Goal: Contribute content: Contribute content

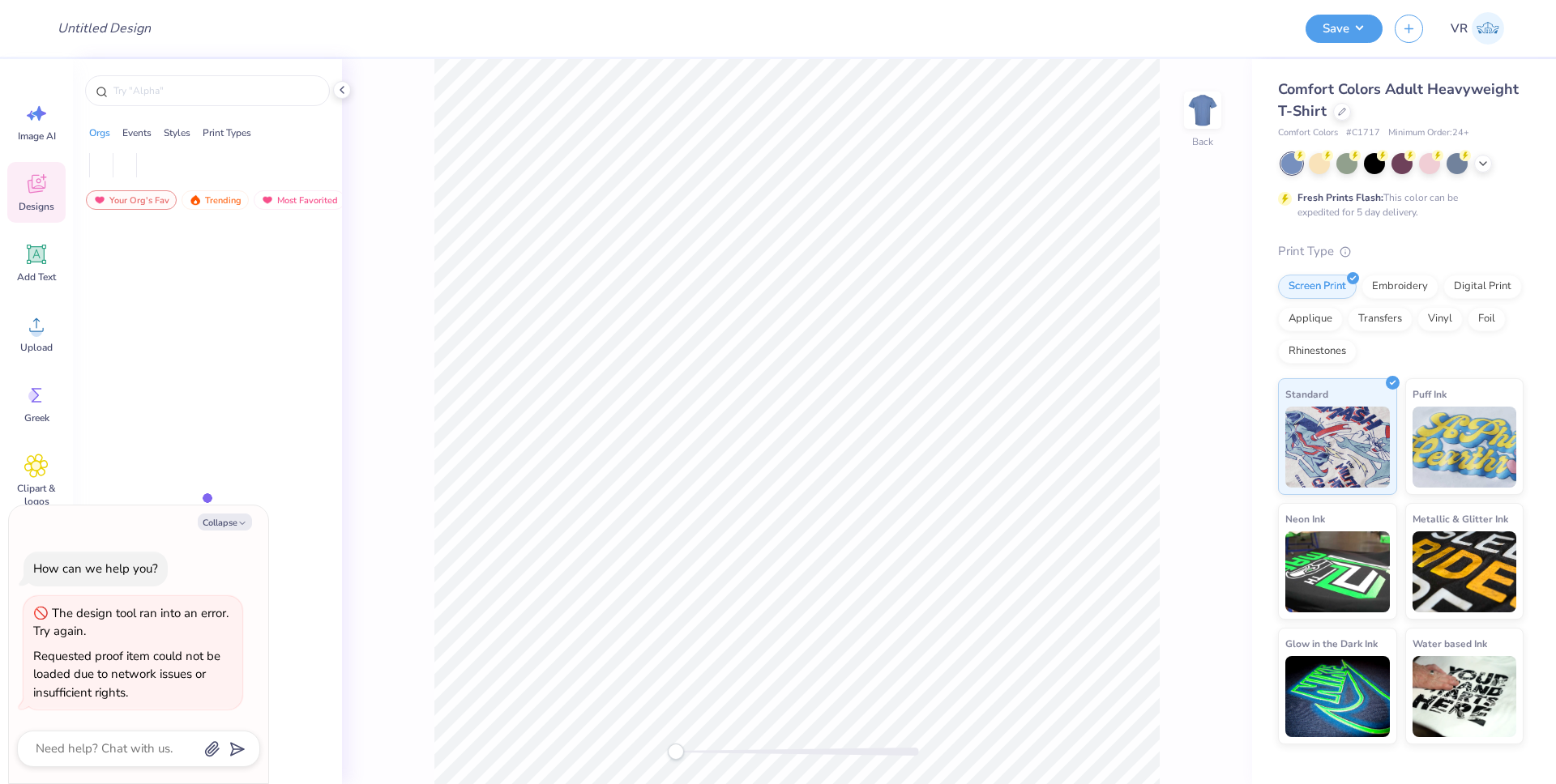
type textarea "x"
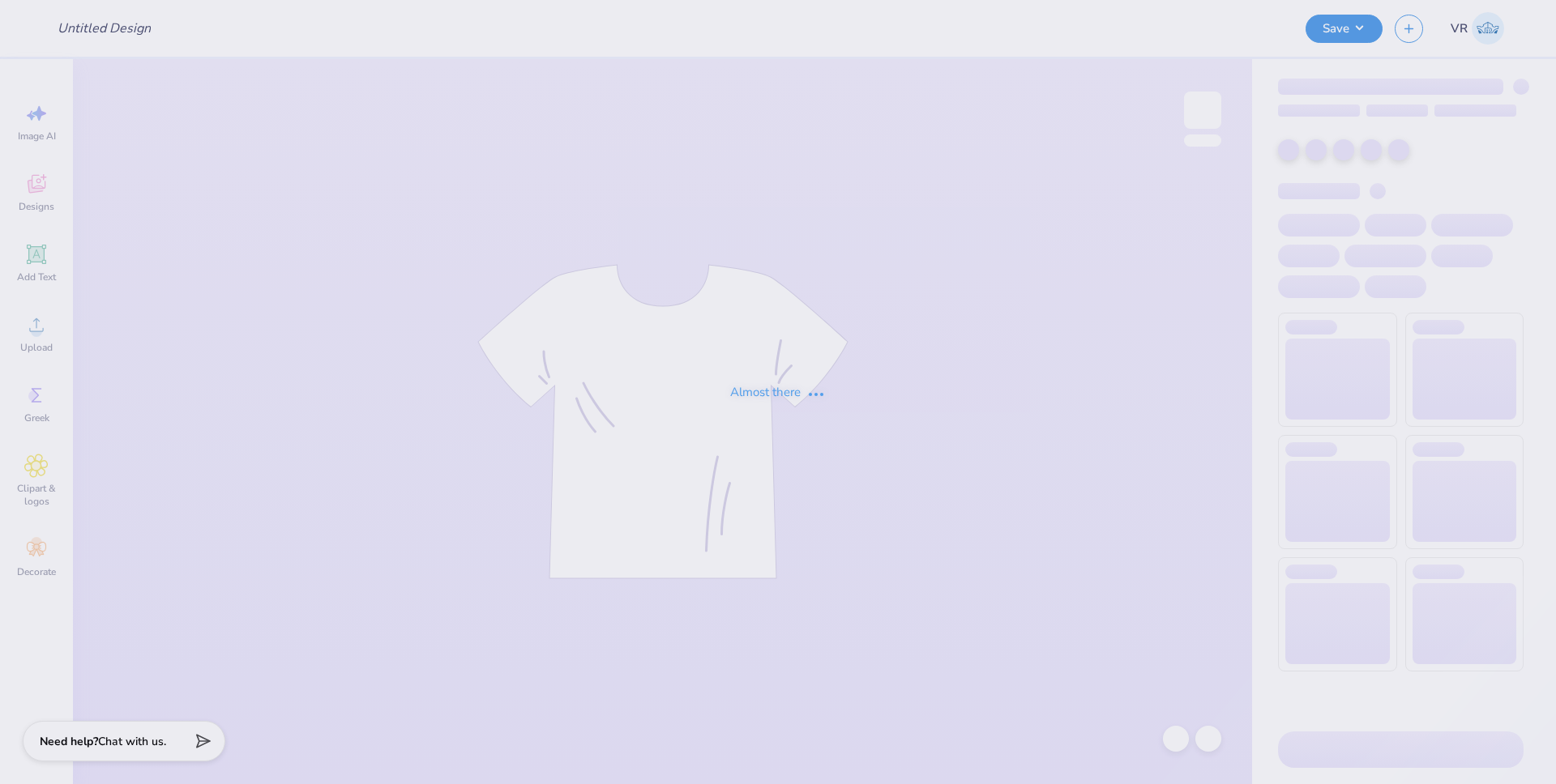
type input "Tri sig fall drop"
type input "DSP Sweat Sets"
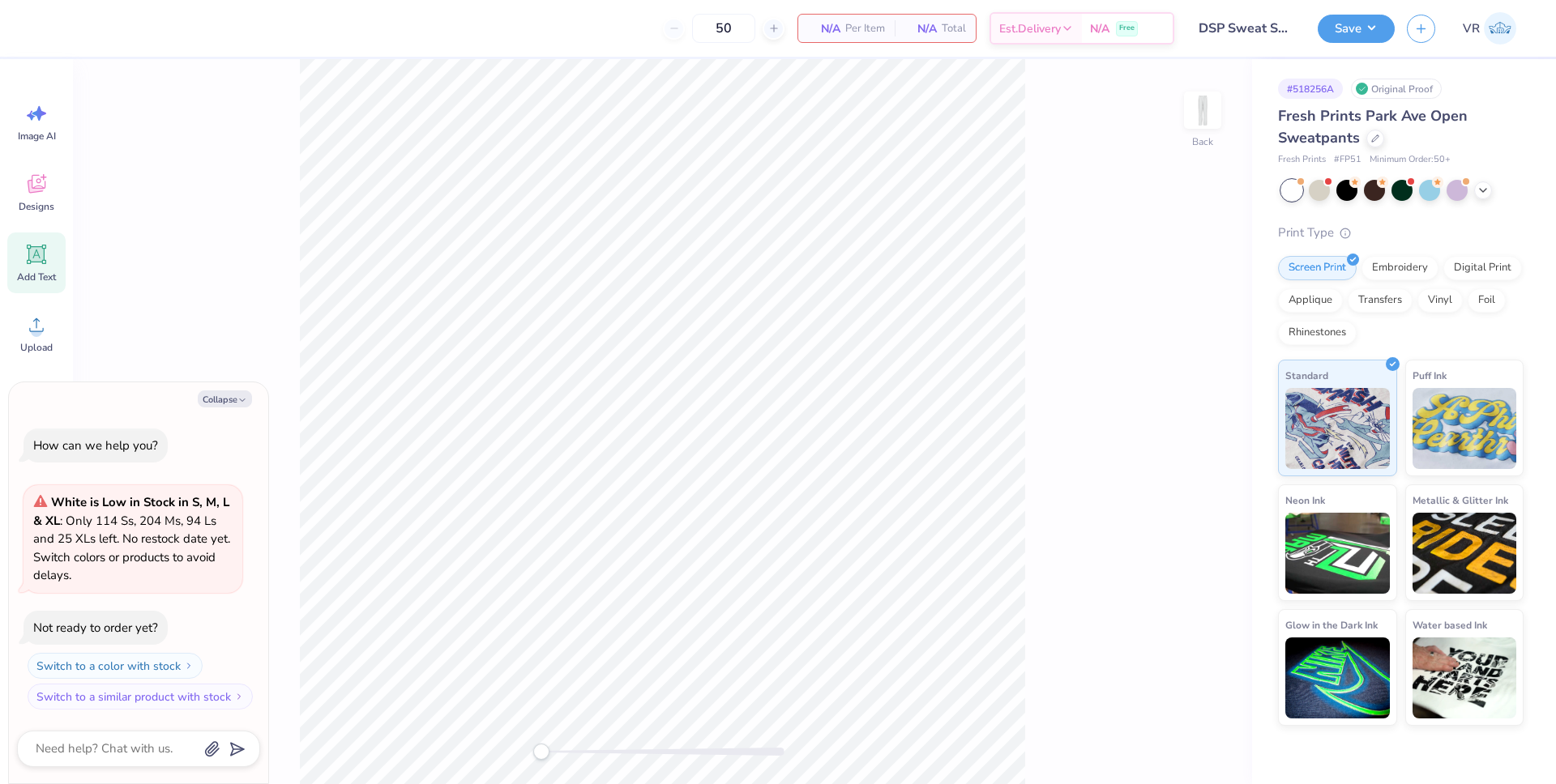
click at [36, 250] on icon at bounding box center [36, 254] width 20 height 20
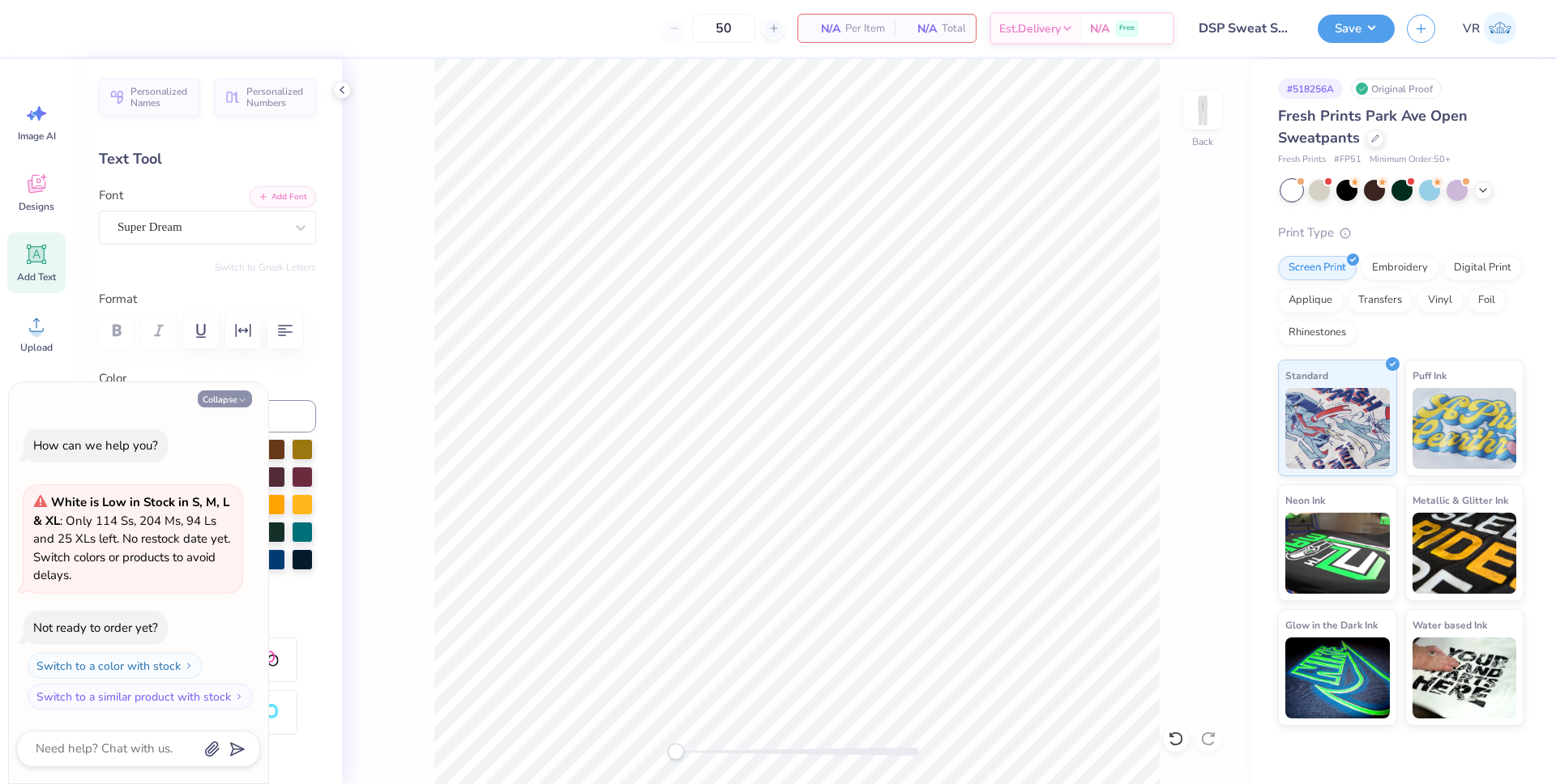
click at [232, 392] on button "Collapse" at bounding box center [225, 399] width 54 height 17
type textarea "x"
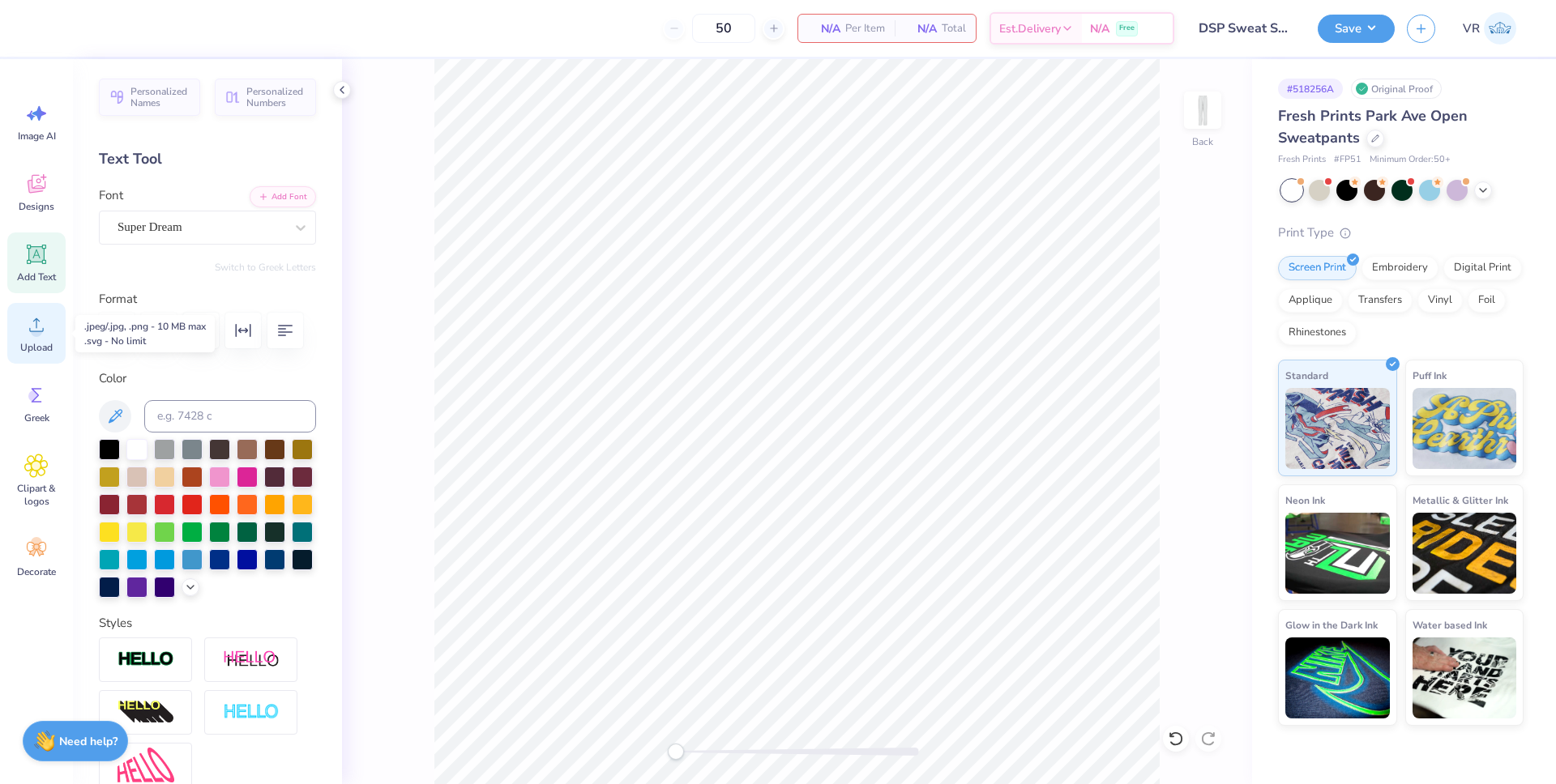
click at [32, 341] on span "Upload" at bounding box center [37, 347] width 33 height 13
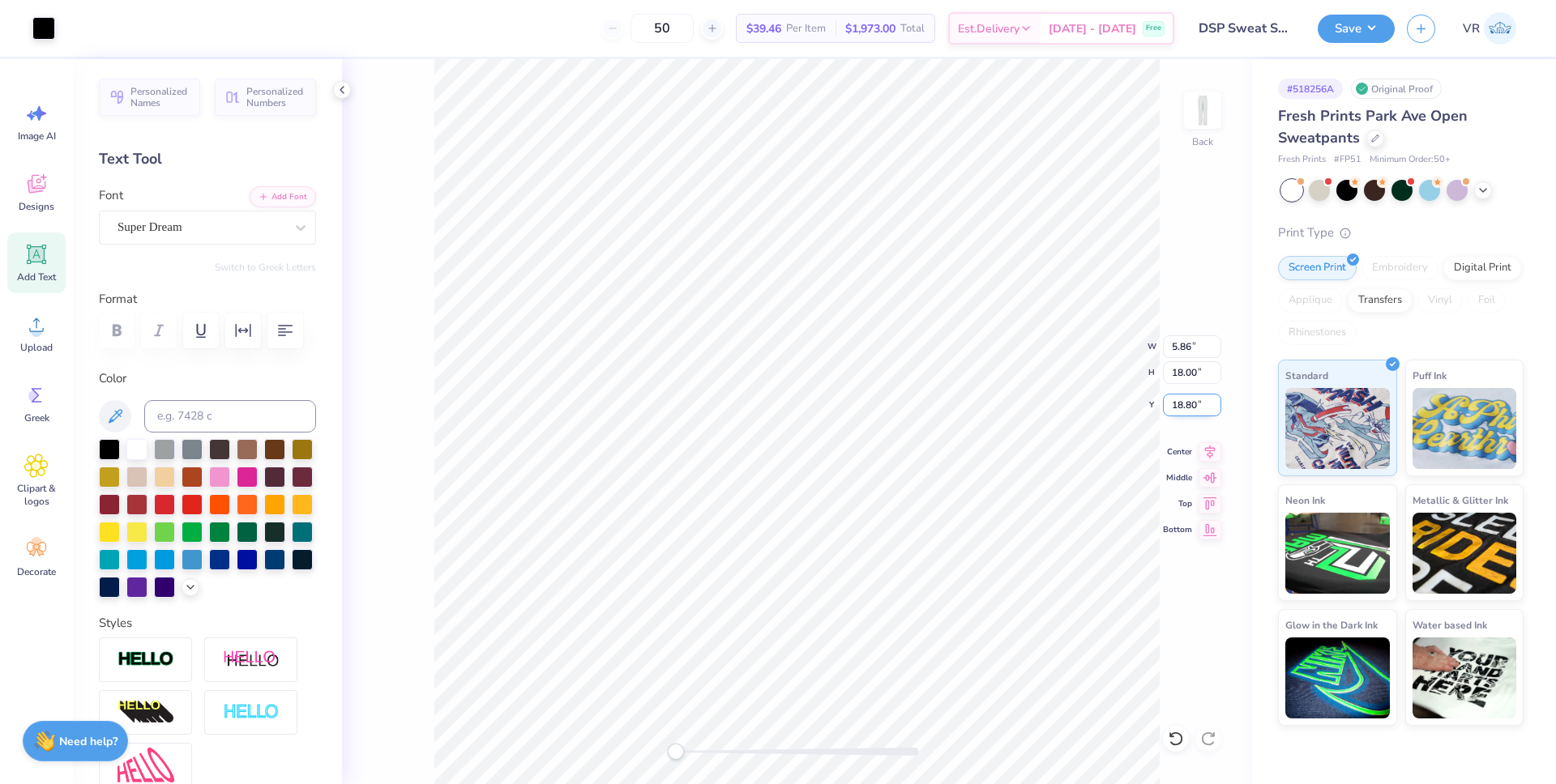
click at [1184, 404] on input "18.80" at bounding box center [1192, 404] width 59 height 22
type input "18"
click at [1176, 346] on input "5.86" at bounding box center [1192, 347] width 59 height 22
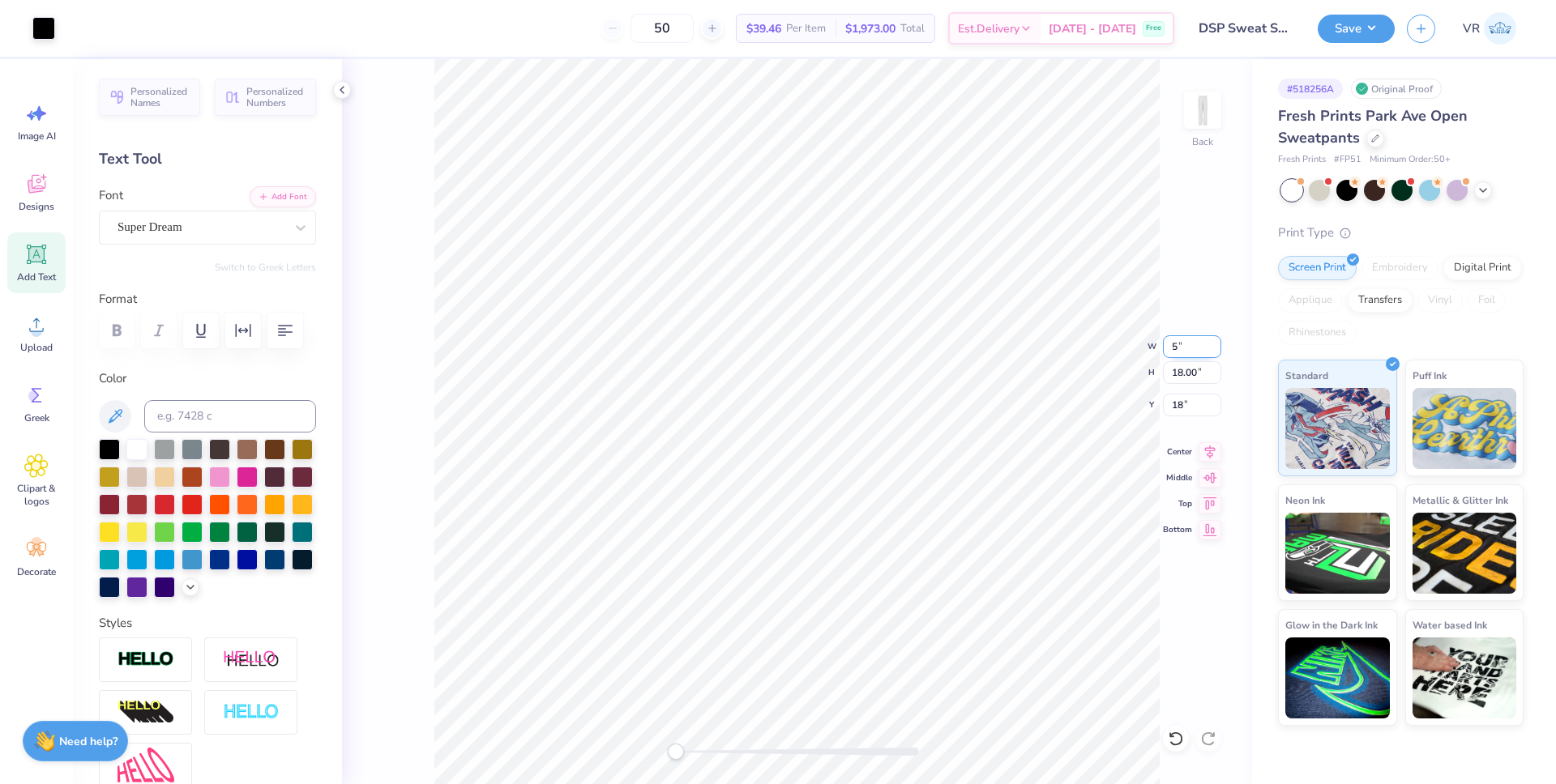
type input "5.00"
type input "15.35"
type input "19.33"
click at [1180, 348] on input "5.00" at bounding box center [1192, 347] width 59 height 22
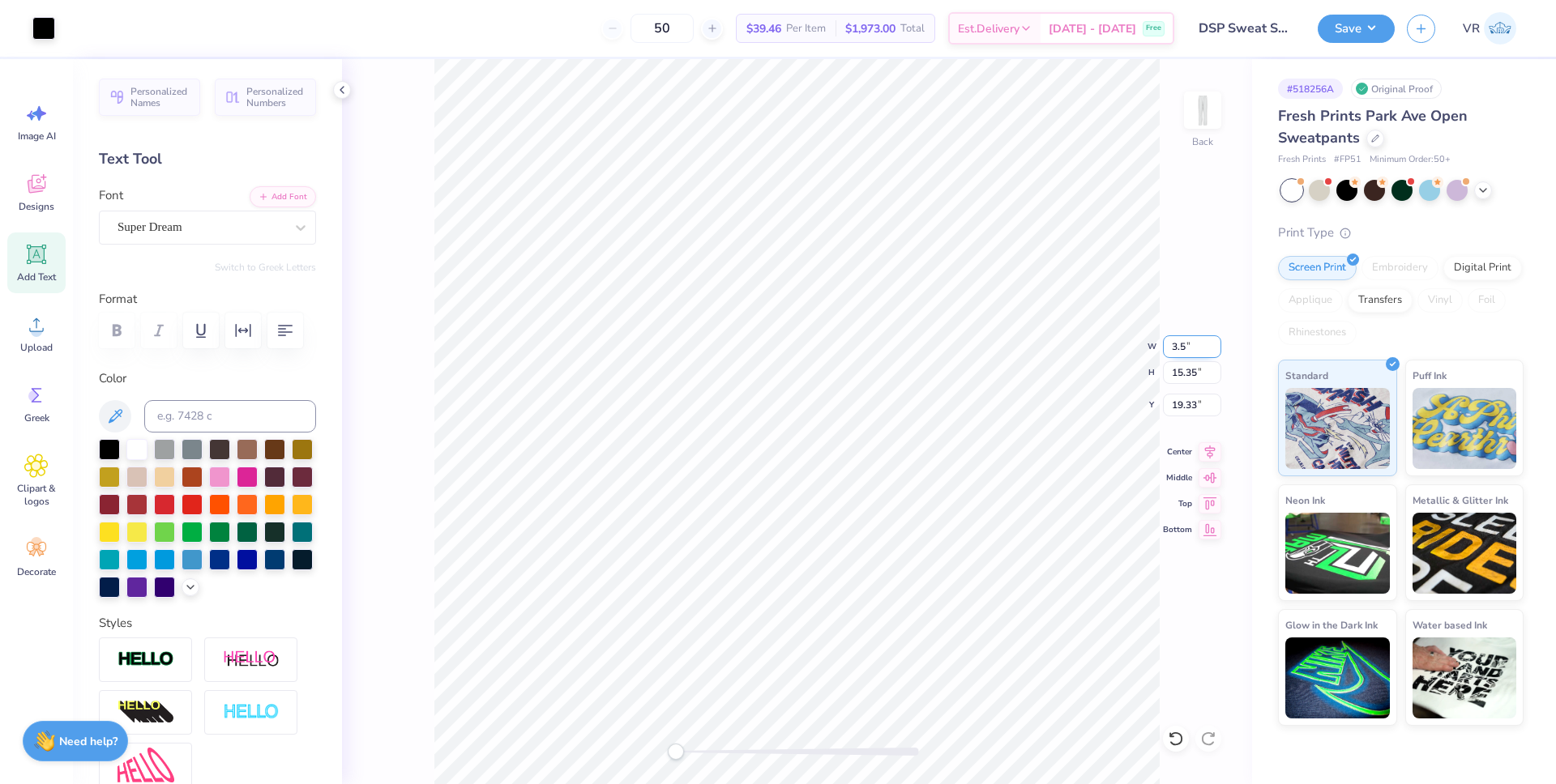
type input "3.50"
type input "10.74"
type input "21.63"
click at [1215, 454] on icon at bounding box center [1210, 449] width 22 height 20
click at [1181, 402] on input "21.63" at bounding box center [1192, 404] width 59 height 22
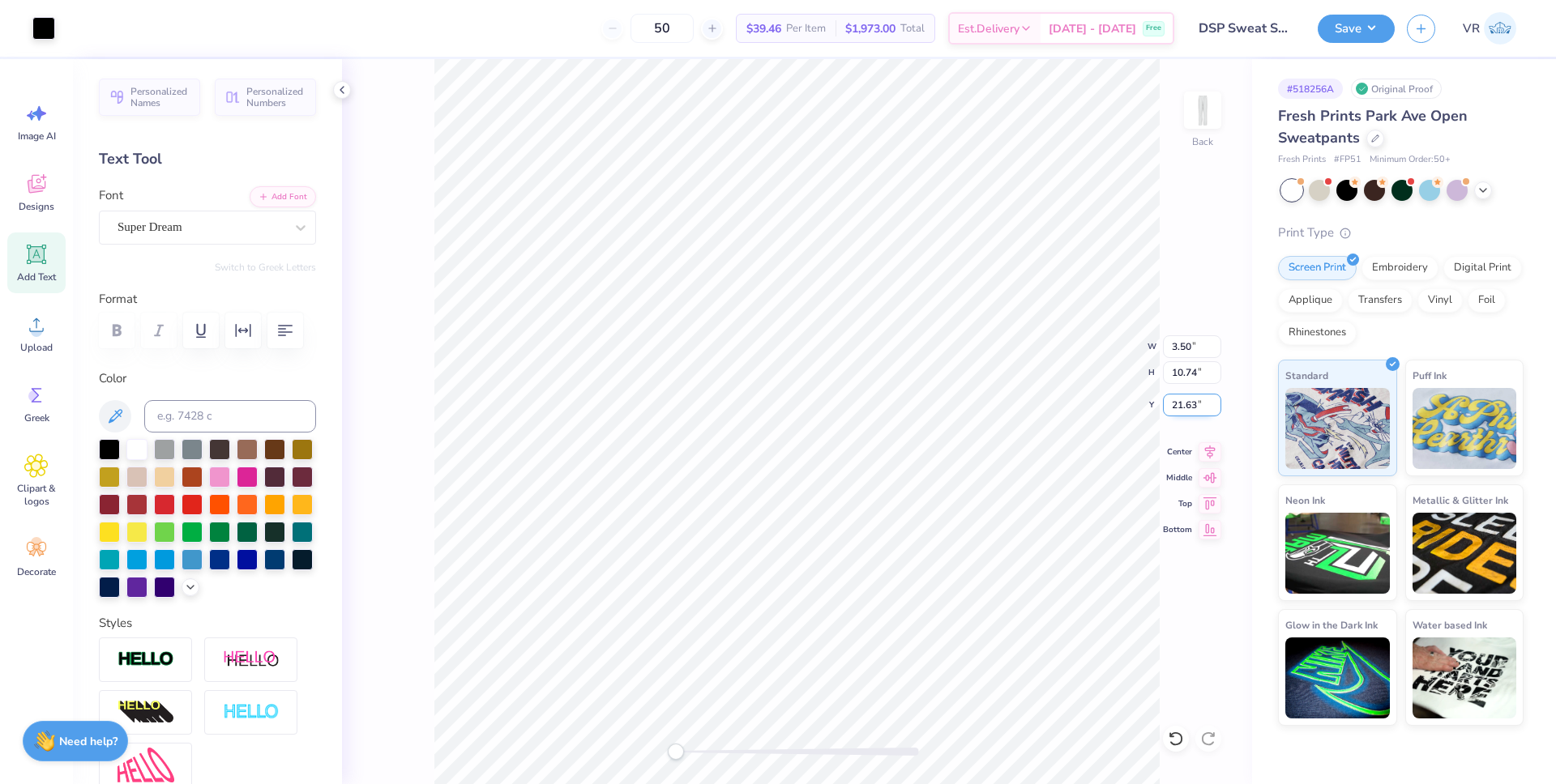
click at [1181, 402] on input "21.63" at bounding box center [1192, 404] width 59 height 22
type input "18"
click at [1367, 32] on button "Save" at bounding box center [1355, 26] width 77 height 28
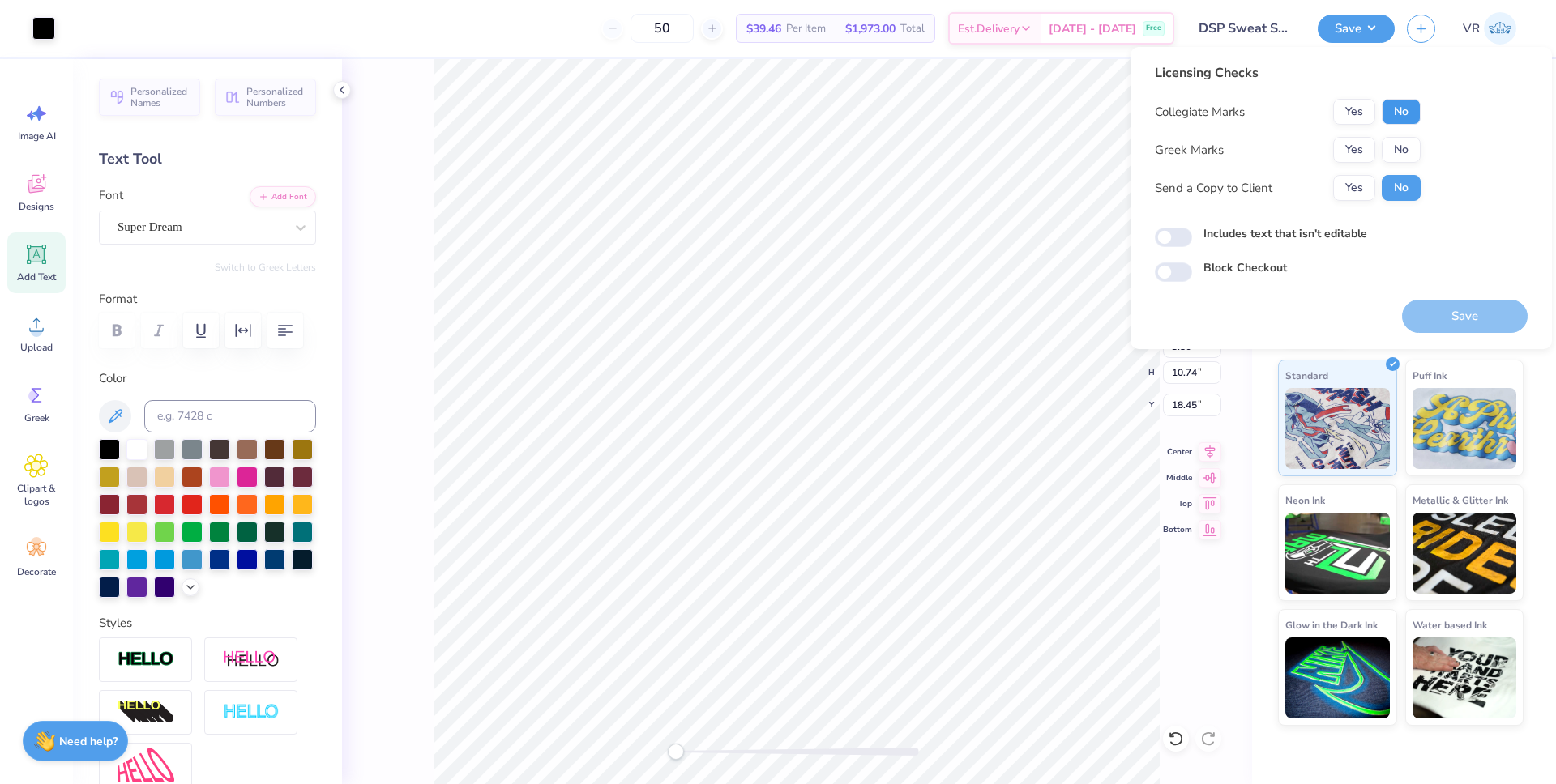
click at [1404, 108] on button "No" at bounding box center [1400, 112] width 39 height 26
click at [1352, 150] on button "Yes" at bounding box center [1354, 150] width 42 height 26
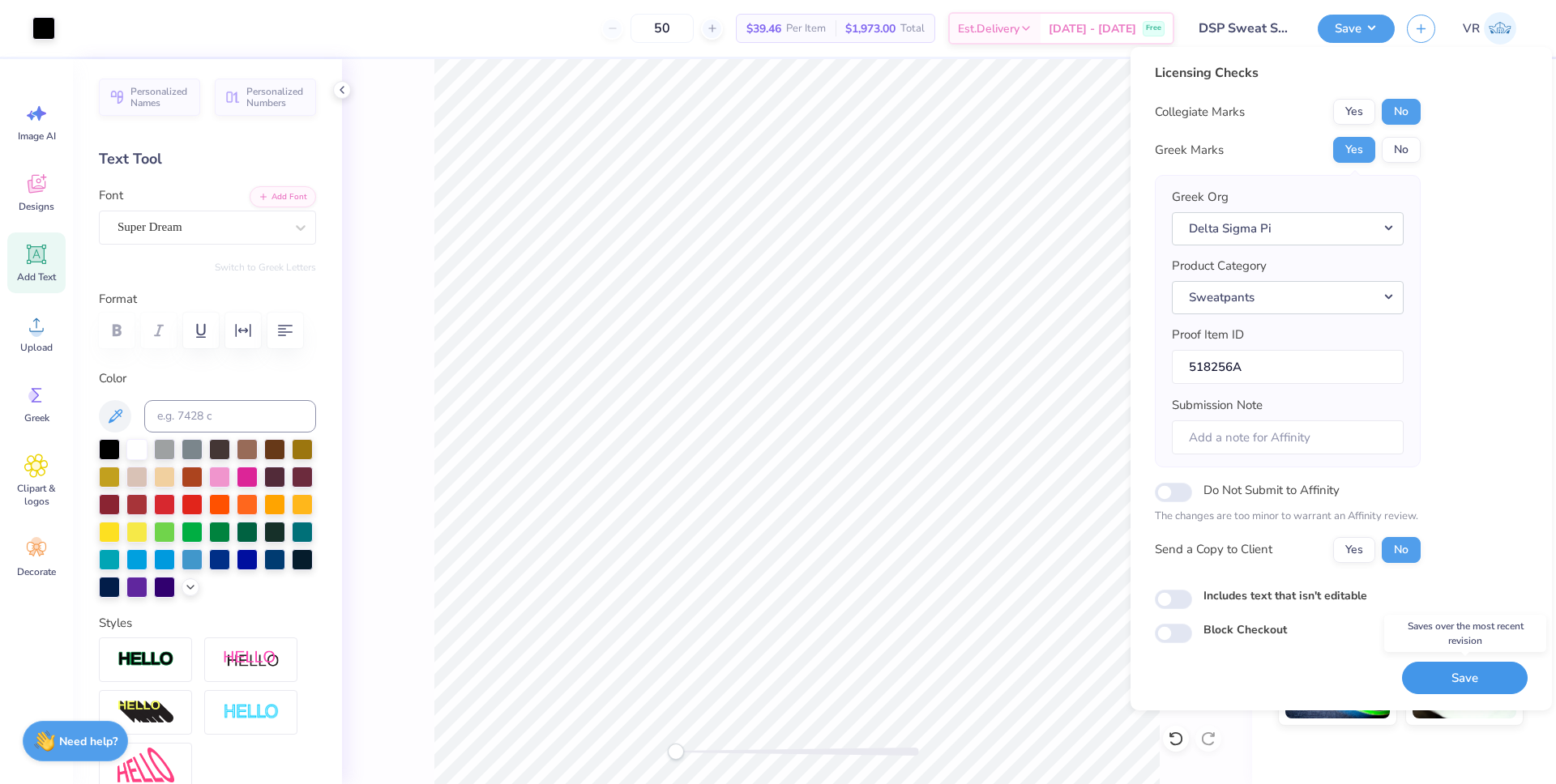
click at [1499, 682] on button "Save" at bounding box center [1465, 678] width 126 height 34
